Goal: Task Accomplishment & Management: Manage account settings

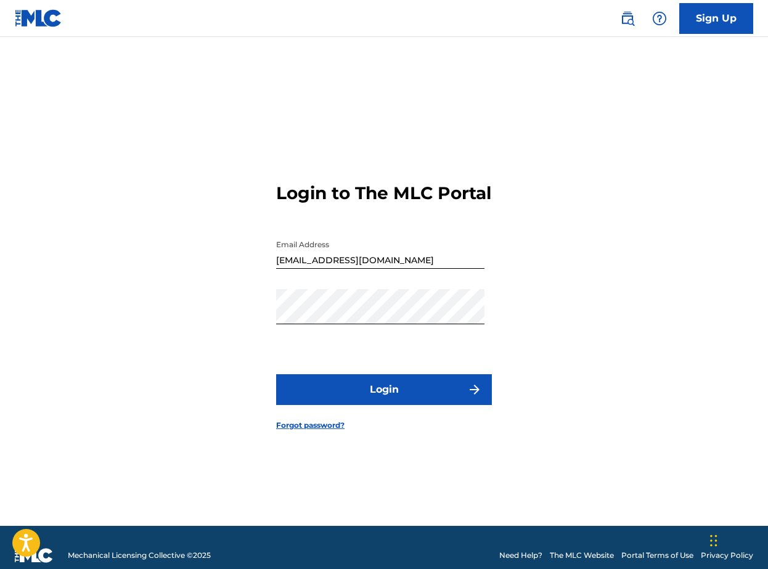
click at [400, 399] on button "Login" at bounding box center [384, 389] width 216 height 31
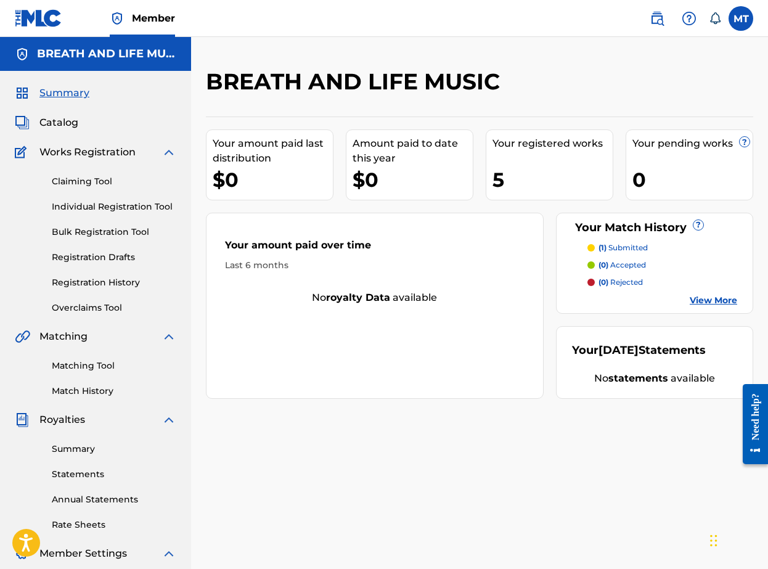
click at [75, 282] on link "Registration History" at bounding box center [114, 282] width 125 height 13
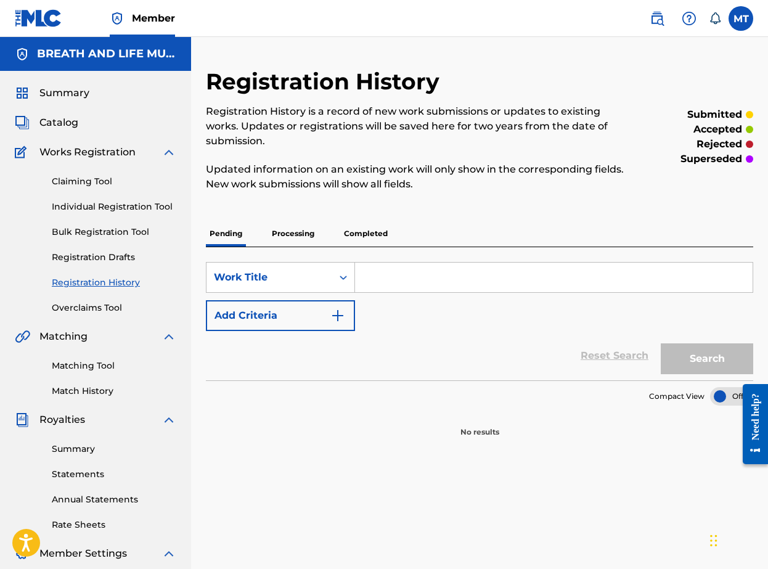
click at [293, 235] on p "Processing" at bounding box center [293, 234] width 50 height 26
click at [361, 235] on p "Completed" at bounding box center [365, 234] width 51 height 26
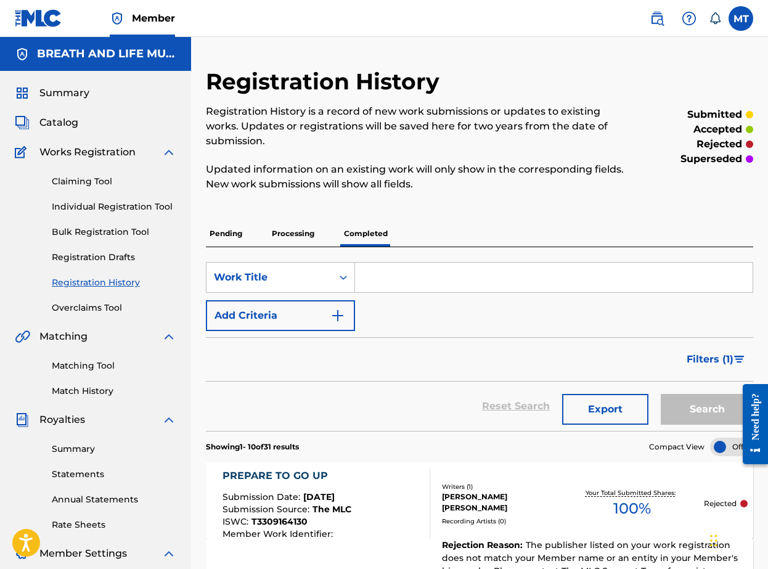
click at [62, 122] on span "Catalog" at bounding box center [58, 122] width 39 height 15
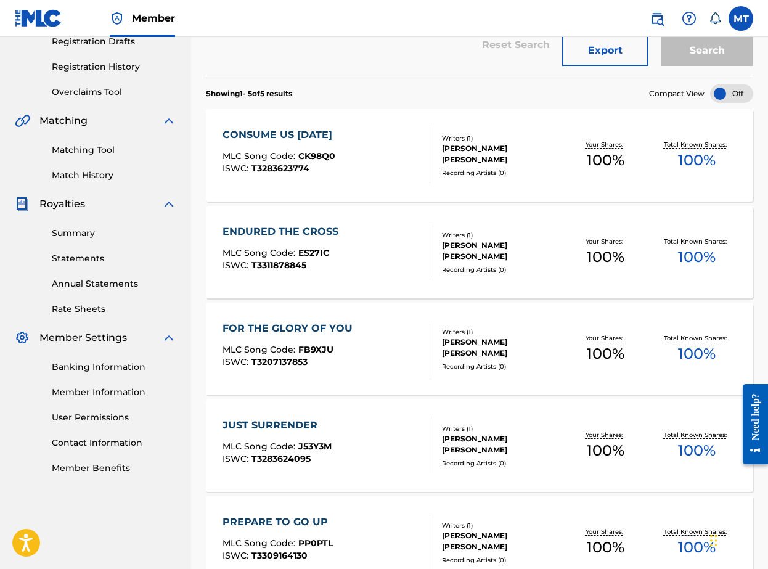
scroll to position [215, 0]
click at [82, 364] on link "Banking Information" at bounding box center [114, 367] width 125 height 13
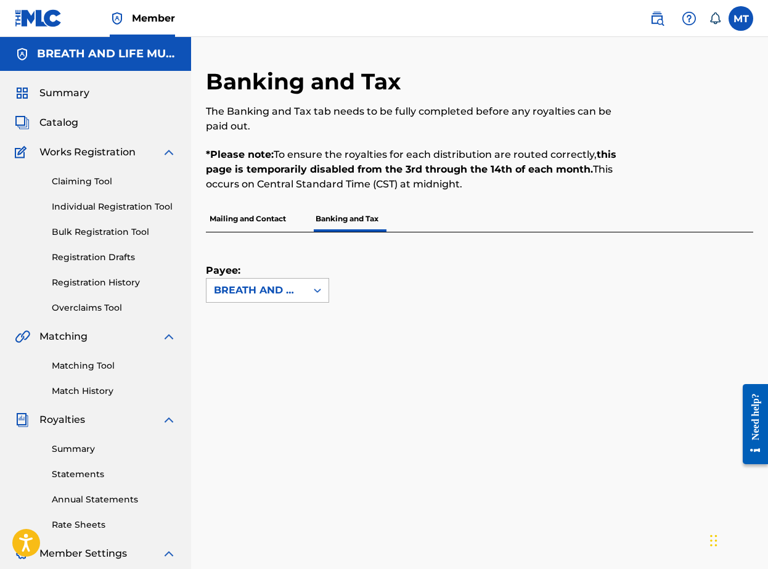
click at [317, 288] on icon at bounding box center [317, 290] width 12 height 12
click at [394, 255] on div "Payee: Use Up and Down to choose options, press Enter to select the currently f…" at bounding box center [465, 267] width 518 height 70
click at [227, 227] on p "Mailing and Contact" at bounding box center [248, 219] width 84 height 26
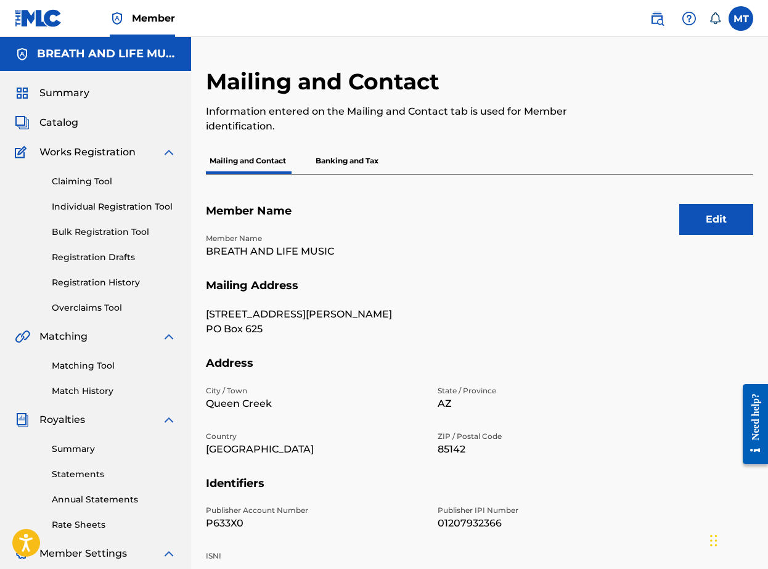
click at [351, 157] on p "Banking and Tax" at bounding box center [347, 161] width 70 height 26
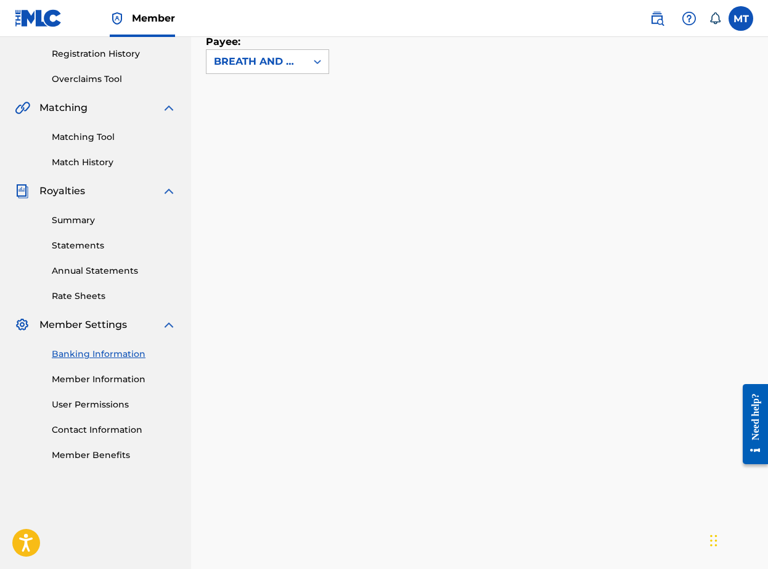
scroll to position [231, 0]
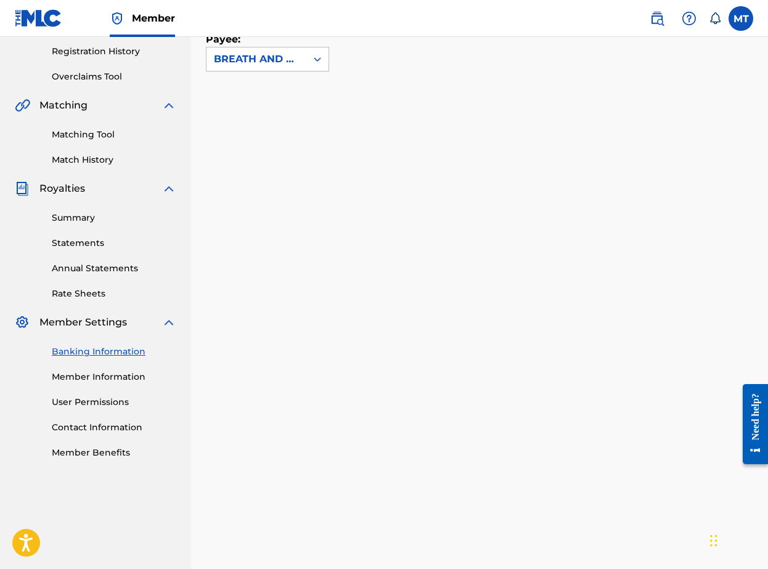
click at [102, 378] on link "Member Information" at bounding box center [114, 376] width 125 height 13
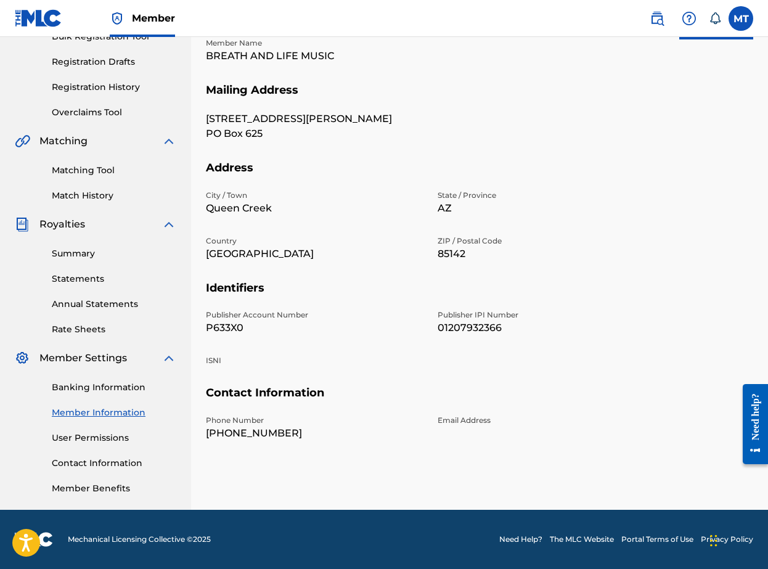
scroll to position [195, 0]
click at [87, 438] on link "User Permissions" at bounding box center [114, 437] width 125 height 13
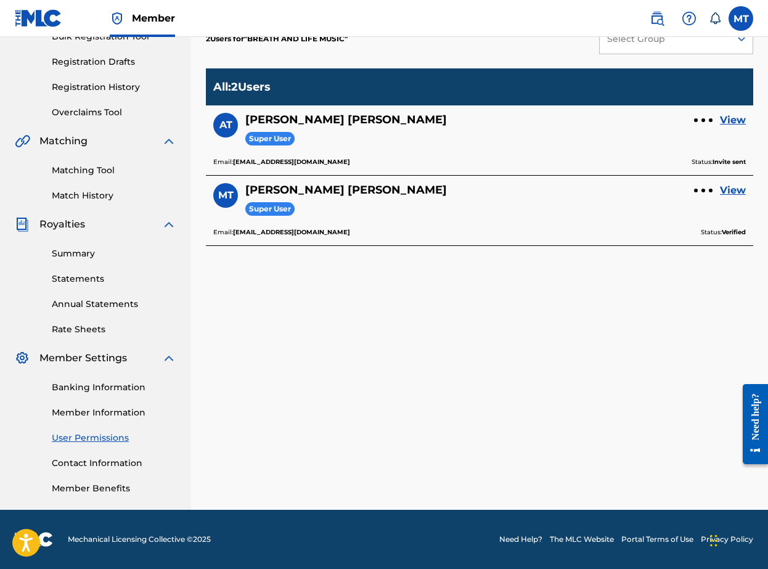
scroll to position [195, 0]
click at [95, 462] on link "Contact Information" at bounding box center [114, 463] width 125 height 13
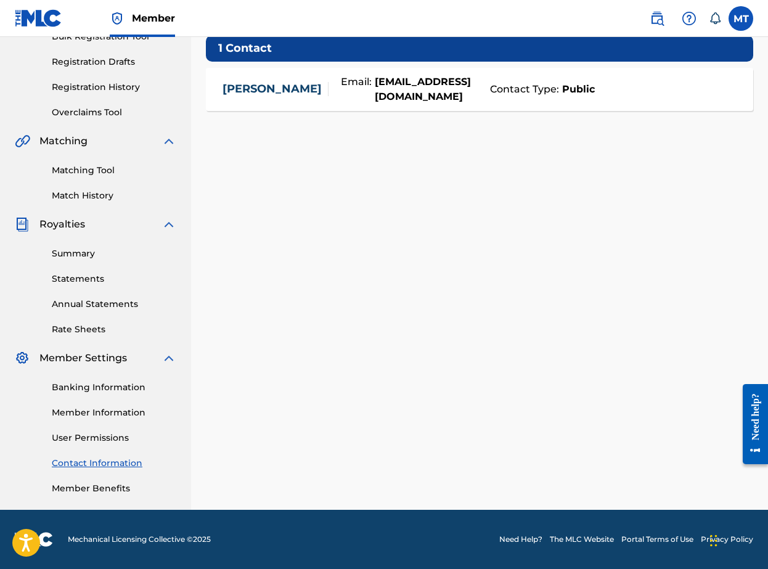
scroll to position [195, 0]
click at [94, 488] on link "Member Benefits" at bounding box center [114, 488] width 125 height 13
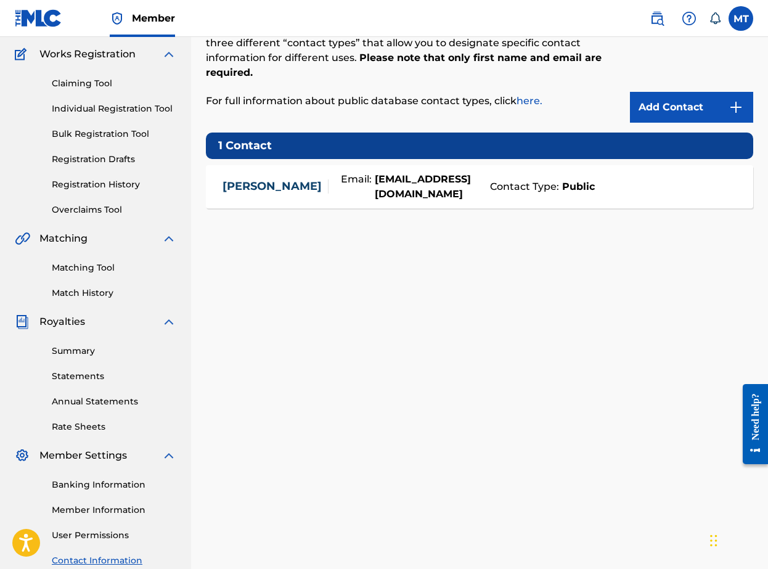
scroll to position [113, 0]
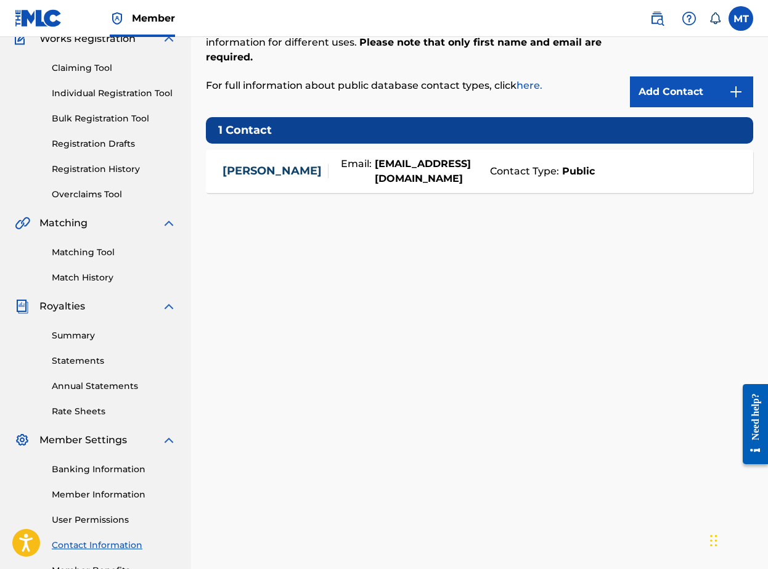
click at [78, 338] on link "Summary" at bounding box center [114, 335] width 125 height 13
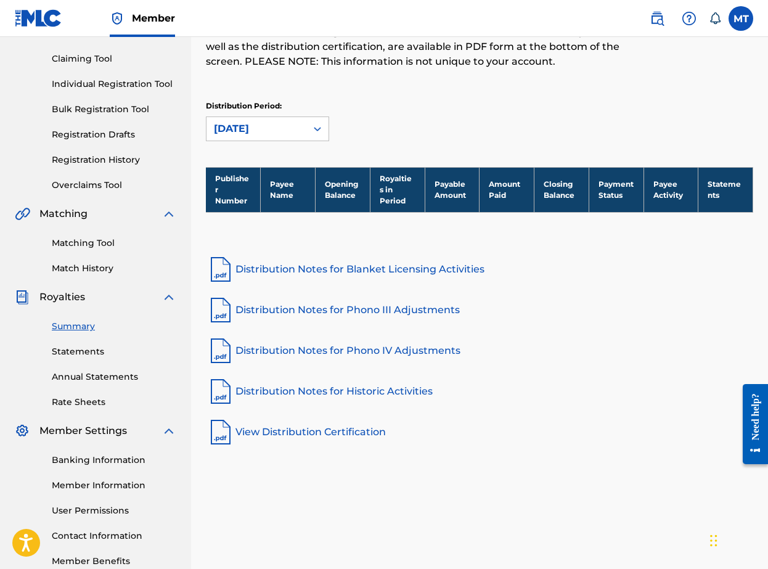
scroll to position [116, 0]
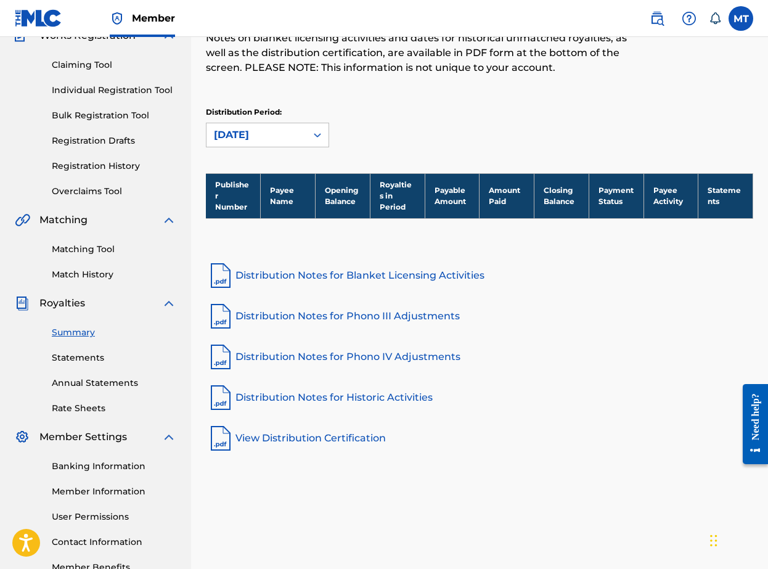
click at [222, 277] on img at bounding box center [221, 276] width 30 height 30
click at [382, 316] on link "Distribution Notes for Phono III Adjustments" at bounding box center [479, 316] width 547 height 30
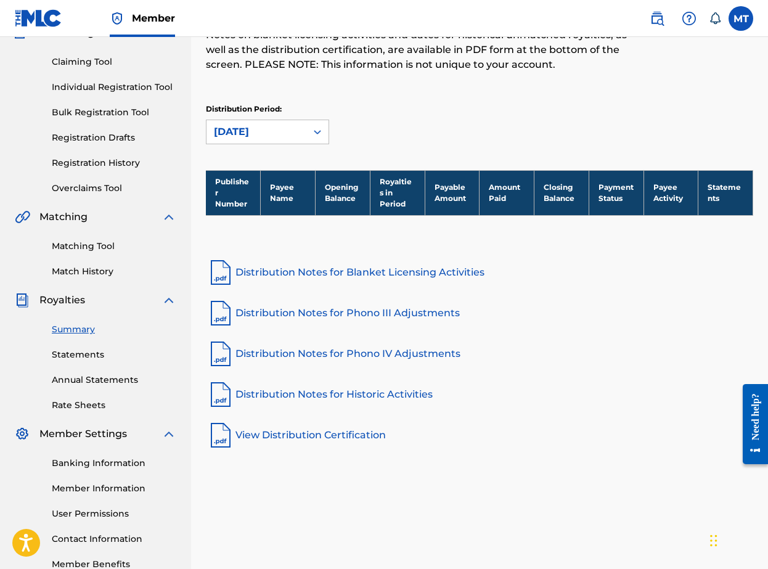
scroll to position [142, 0]
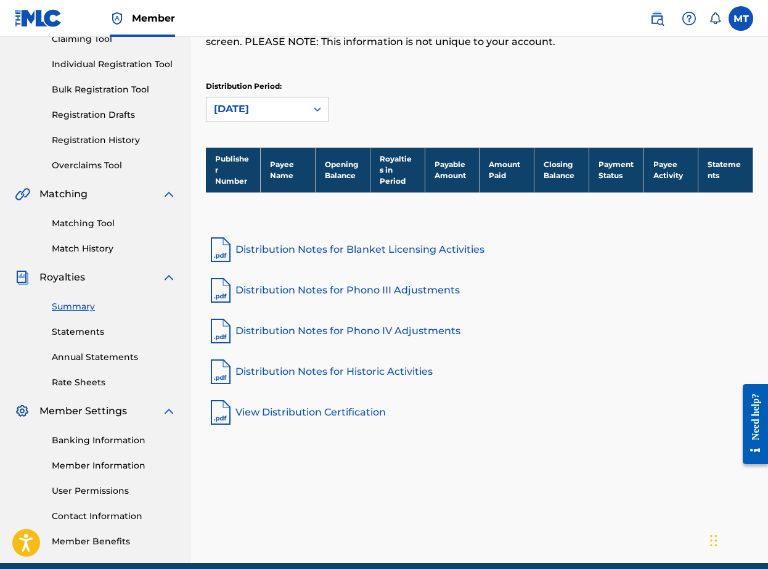
click at [94, 337] on link "Statements" at bounding box center [114, 331] width 125 height 13
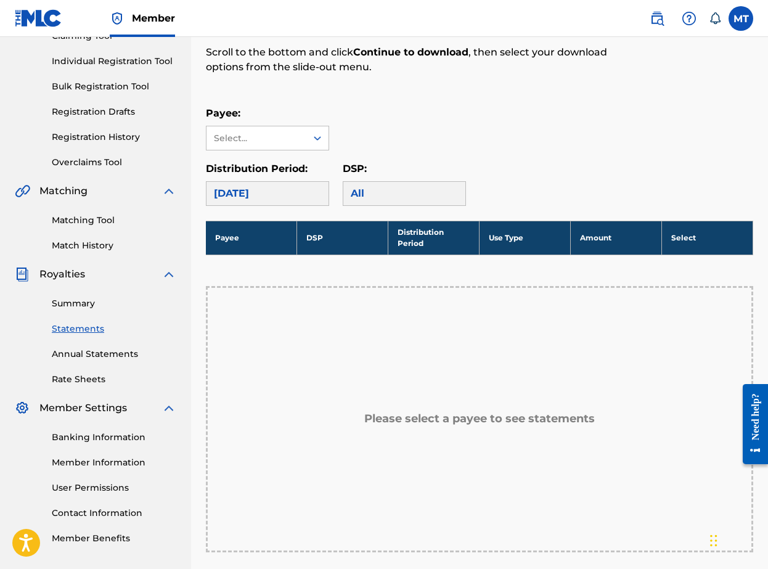
scroll to position [160, 0]
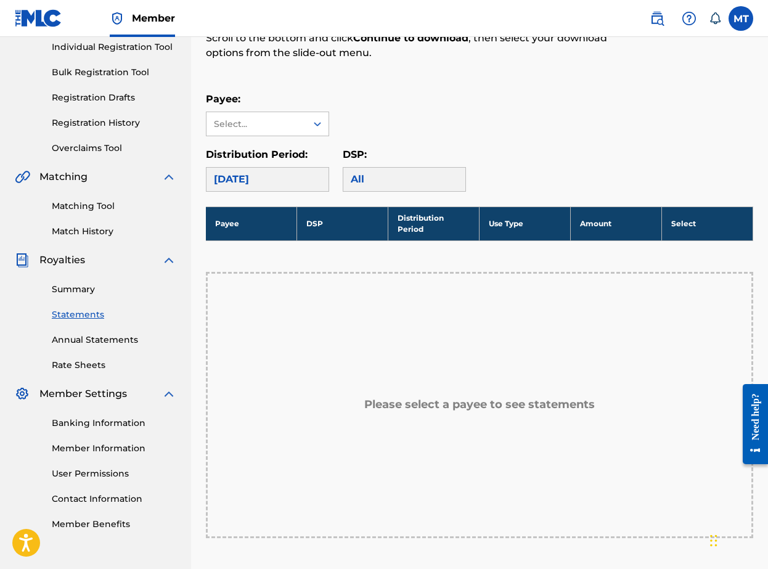
click at [403, 406] on h5 "Please select a payee to see statements" at bounding box center [479, 405] width 231 height 14
click at [449, 406] on h5 "Please select a payee to see statements" at bounding box center [479, 405] width 231 height 14
click at [293, 118] on div "Select..." at bounding box center [256, 124] width 84 height 13
click at [288, 125] on div "Select..." at bounding box center [256, 124] width 84 height 13
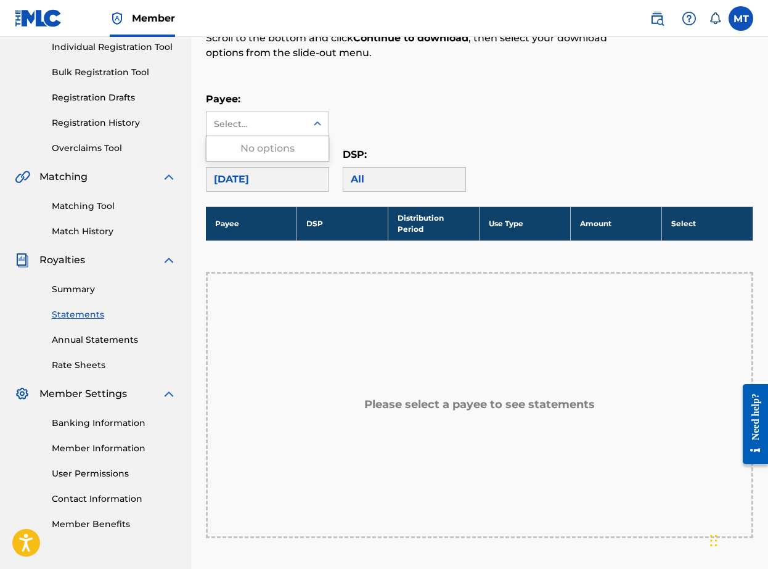
click at [288, 125] on div "Select..." at bounding box center [256, 124] width 84 height 13
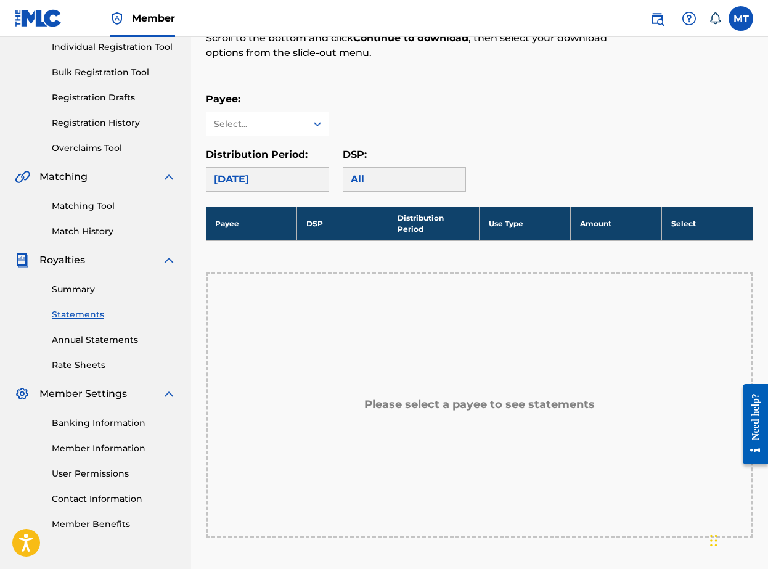
click at [108, 341] on link "Annual Statements" at bounding box center [114, 339] width 125 height 13
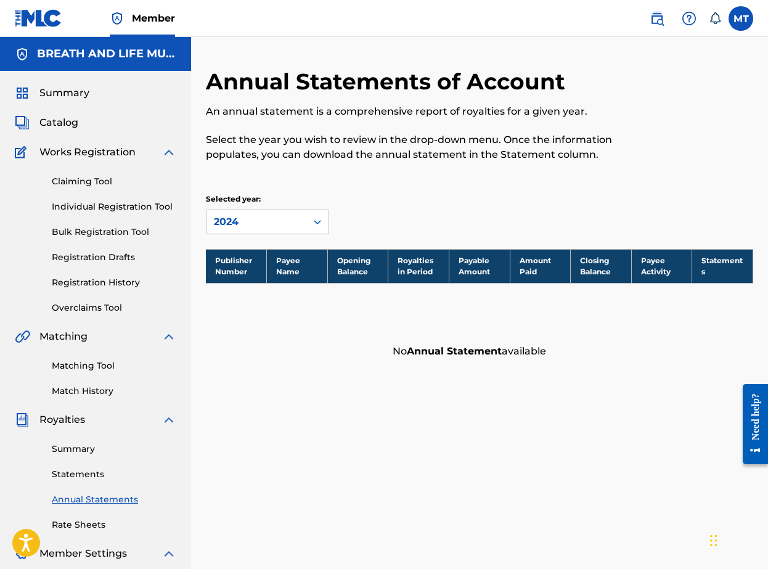
click at [87, 469] on link "Statements" at bounding box center [114, 474] width 125 height 13
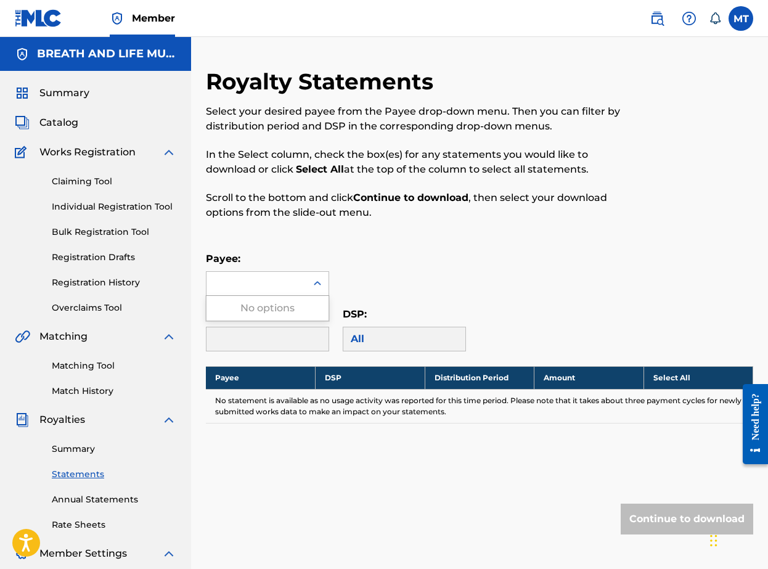
click at [259, 284] on div at bounding box center [256, 283] width 100 height 23
click at [258, 311] on div "No options" at bounding box center [267, 308] width 122 height 25
click at [742, 19] on label at bounding box center [741, 18] width 25 height 25
click at [741, 18] on input "MT [PERSON_NAME] [EMAIL_ADDRESS][DOMAIN_NAME] Notification Preferences Profile …" at bounding box center [741, 18] width 0 height 0
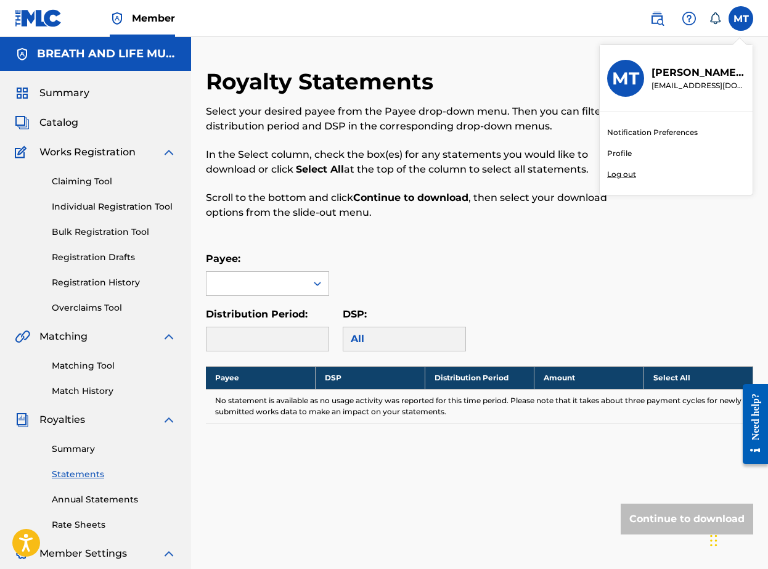
click at [649, 184] on div "Notification Preferences Profile Log out" at bounding box center [676, 153] width 153 height 83
click at [741, 18] on input "MT [PERSON_NAME] [EMAIL_ADDRESS][DOMAIN_NAME] Notification Preferences Profile …" at bounding box center [741, 18] width 0 height 0
click at [629, 179] on p "Log out" at bounding box center [621, 174] width 29 height 11
click at [741, 18] on input "MT [PERSON_NAME] [EMAIL_ADDRESS][DOMAIN_NAME] Notification Preferences Profile …" at bounding box center [741, 18] width 0 height 0
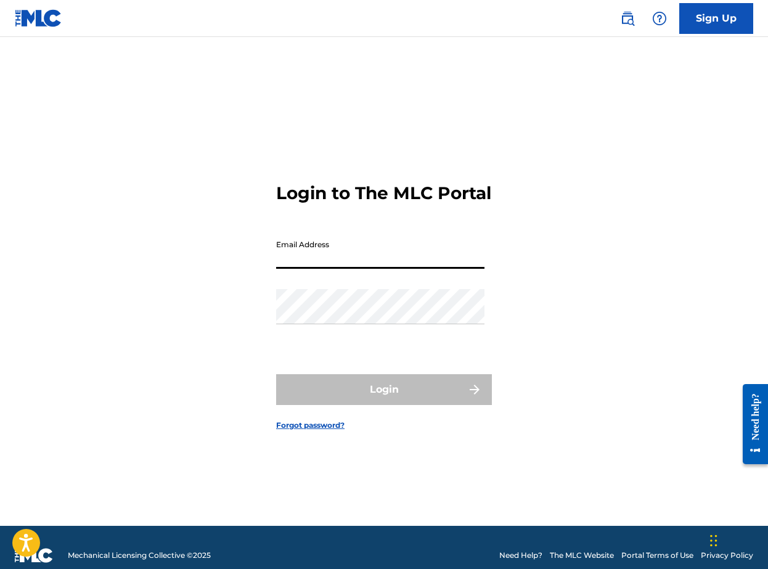
click at [542, 124] on div "Login to The MLC Portal Email Address Password Login Forgot password?" at bounding box center [384, 297] width 768 height 458
